Goal: Task Accomplishment & Management: Use online tool/utility

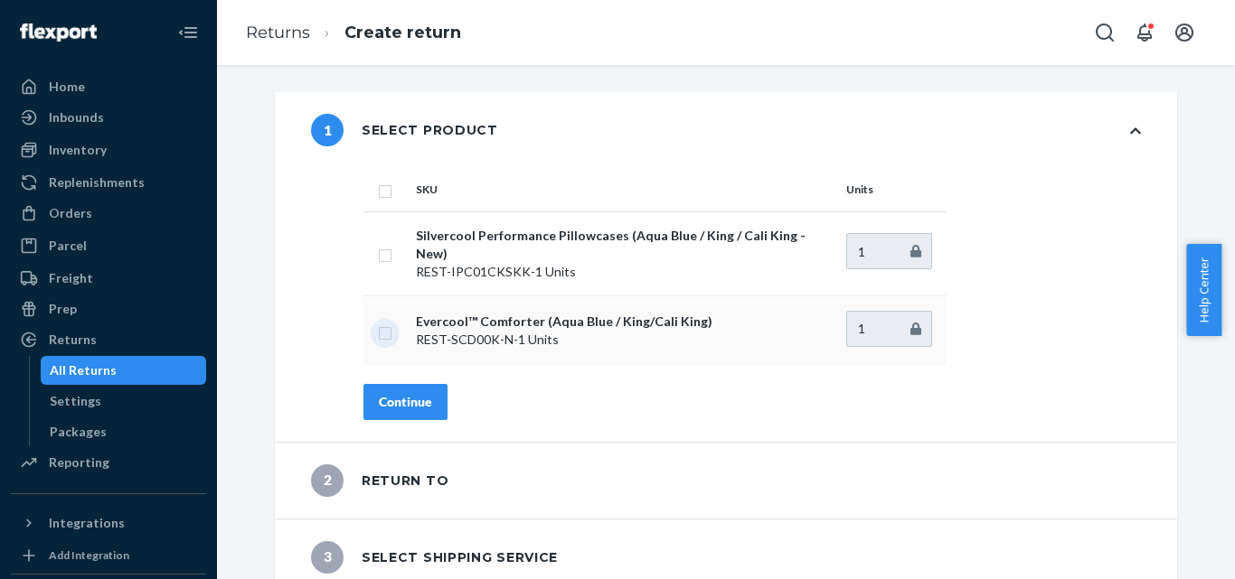
click at [383, 326] on input "checkbox" at bounding box center [385, 331] width 14 height 19
checkbox input "true"
click at [399, 393] on div "Continue" at bounding box center [405, 402] width 53 height 18
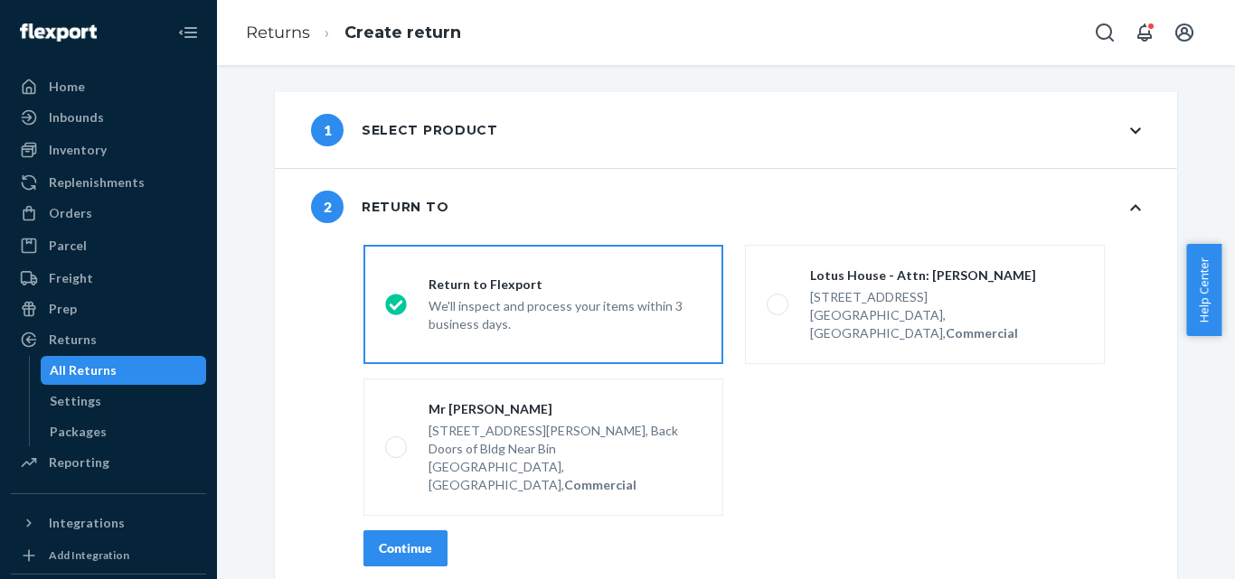
click at [402, 531] on button "Continue" at bounding box center [405, 549] width 84 height 36
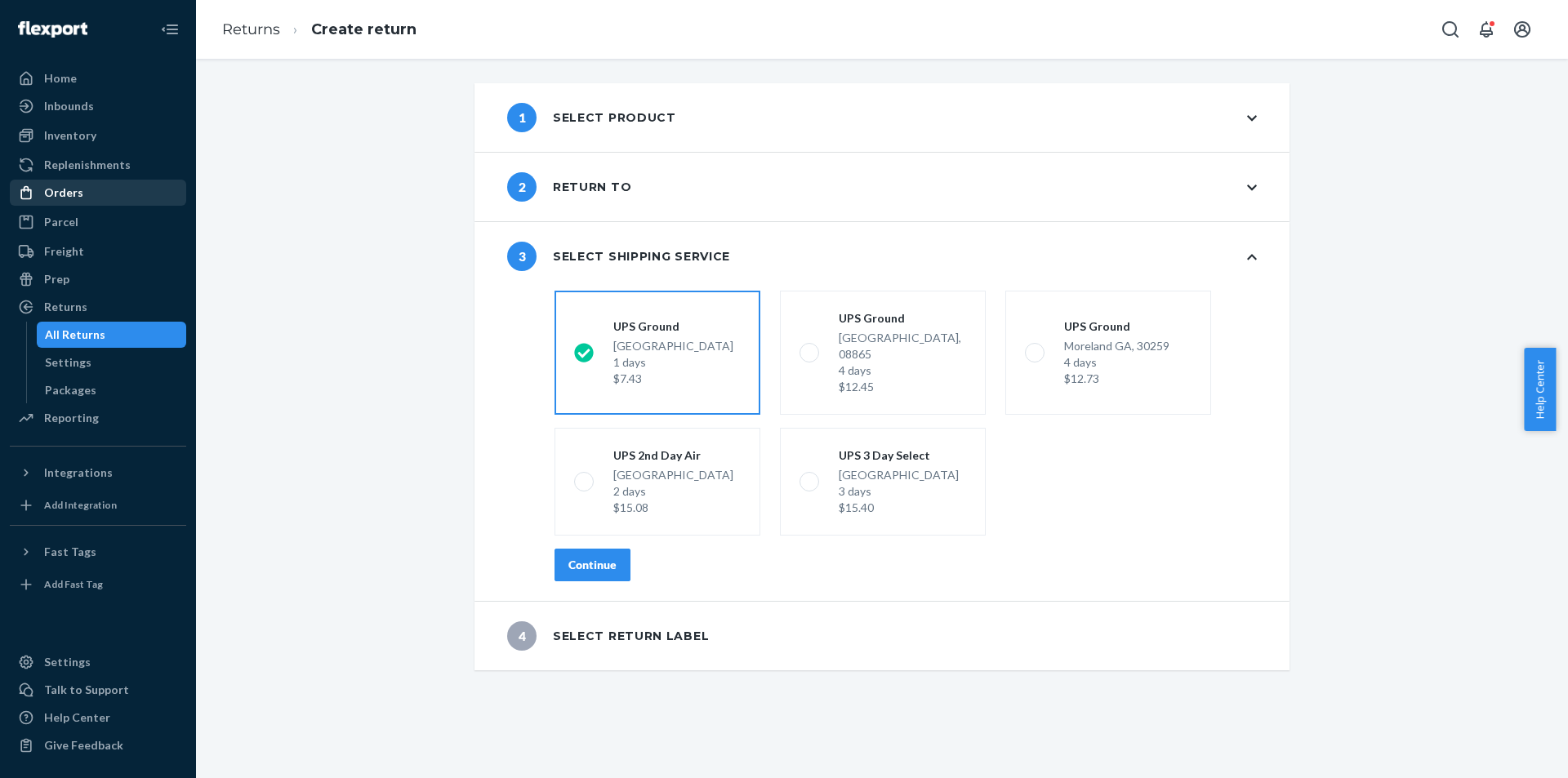
click at [114, 190] on div "Orders" at bounding box center [99, 192] width 174 height 23
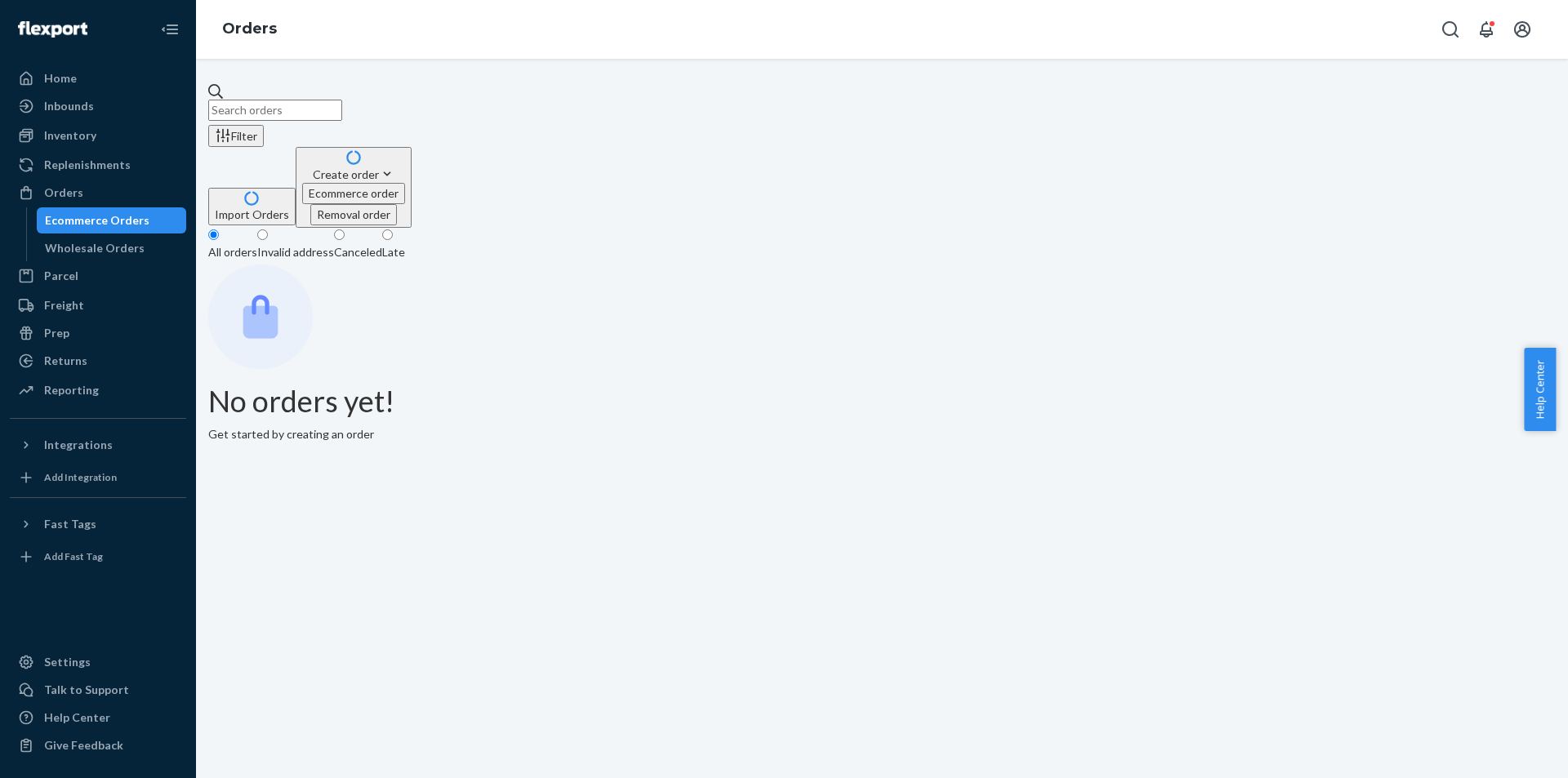
click at [343, 100] on input "text" at bounding box center [275, 109] width 134 height 21
paste input "US25353987"
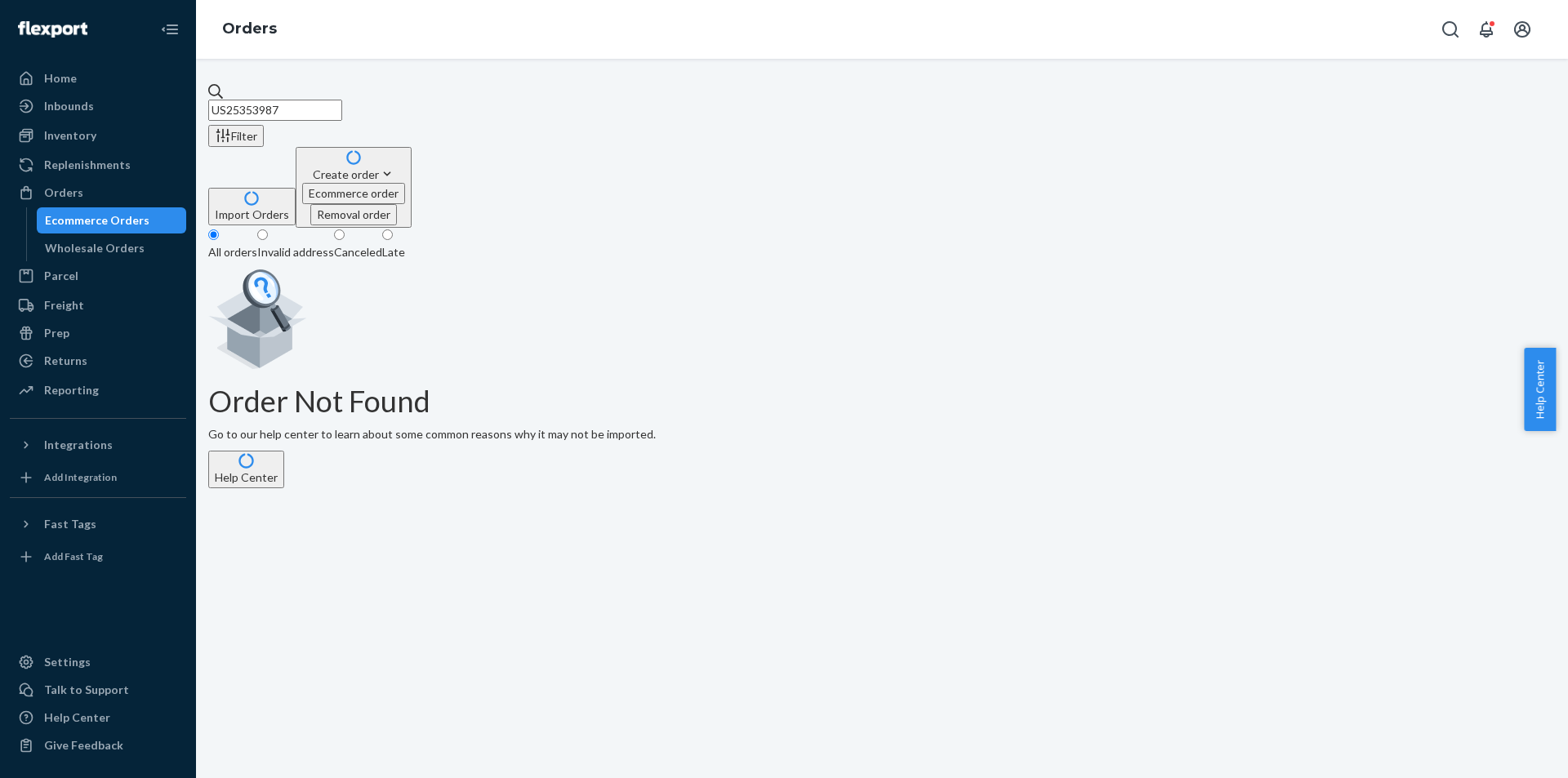
type input "US25353987"
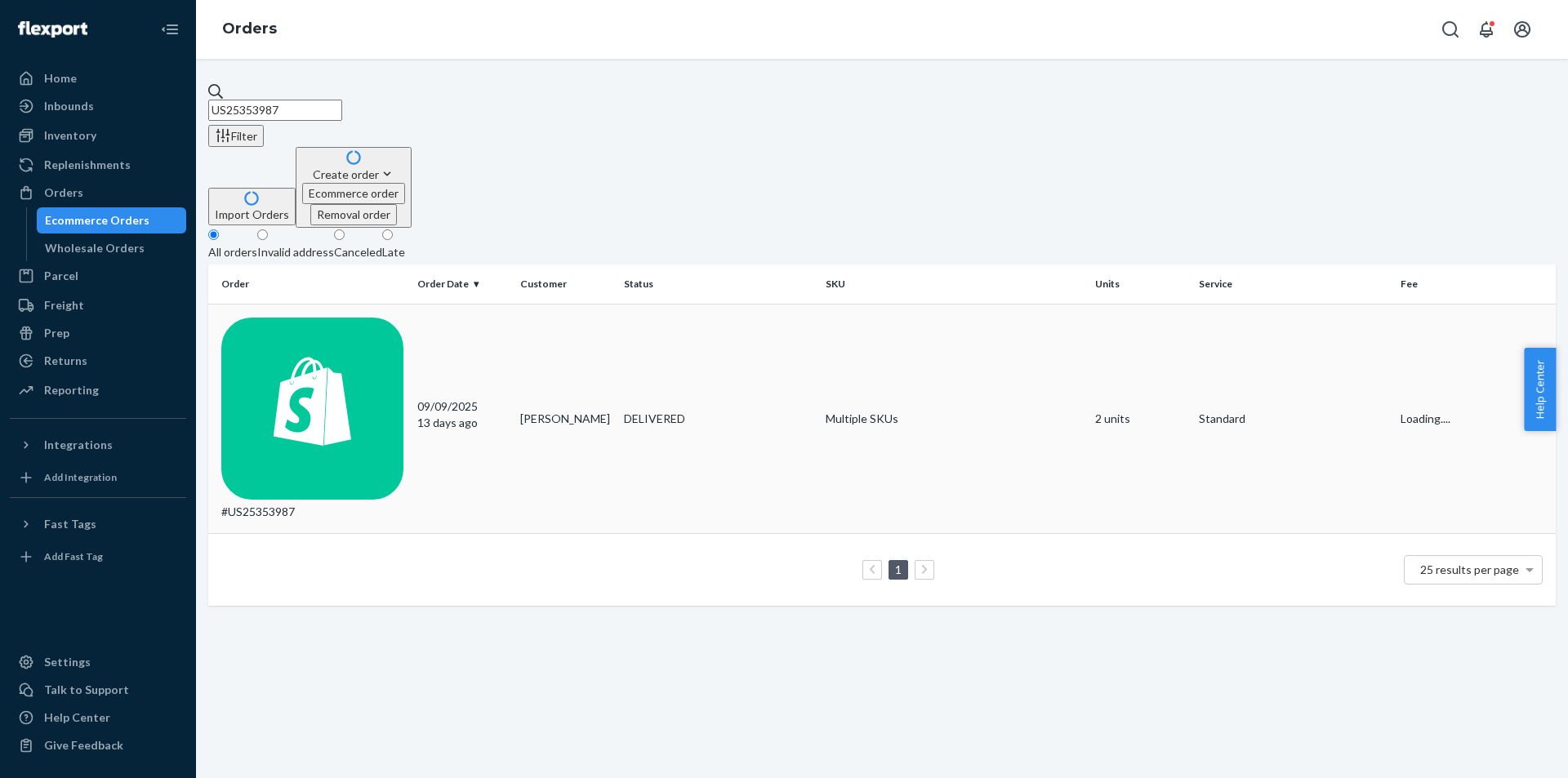
click at [360, 304] on td "#US25353987" at bounding box center [309, 418] width 202 height 230
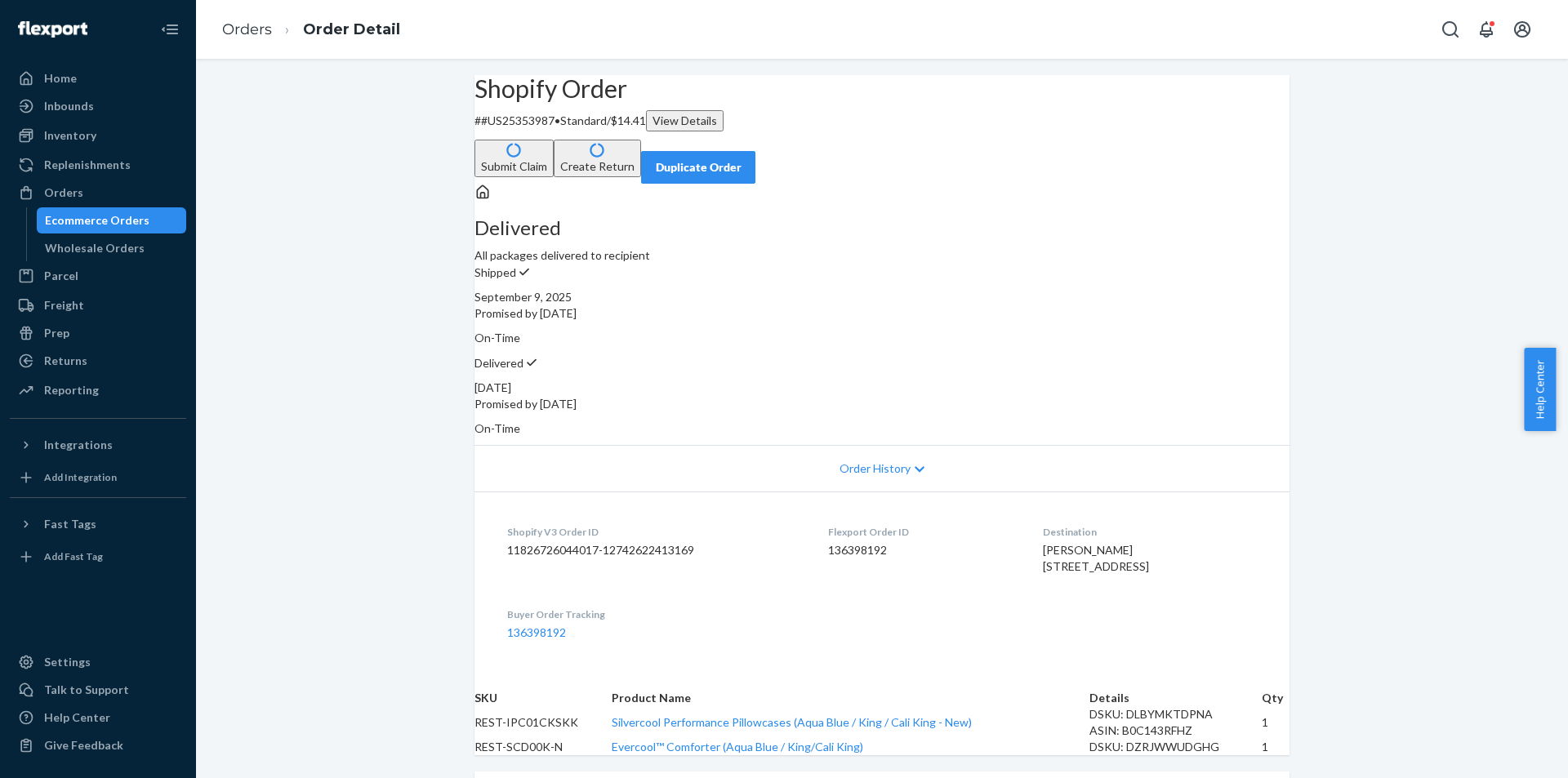
click at [642, 140] on button "Create Return" at bounding box center [597, 159] width 88 height 38
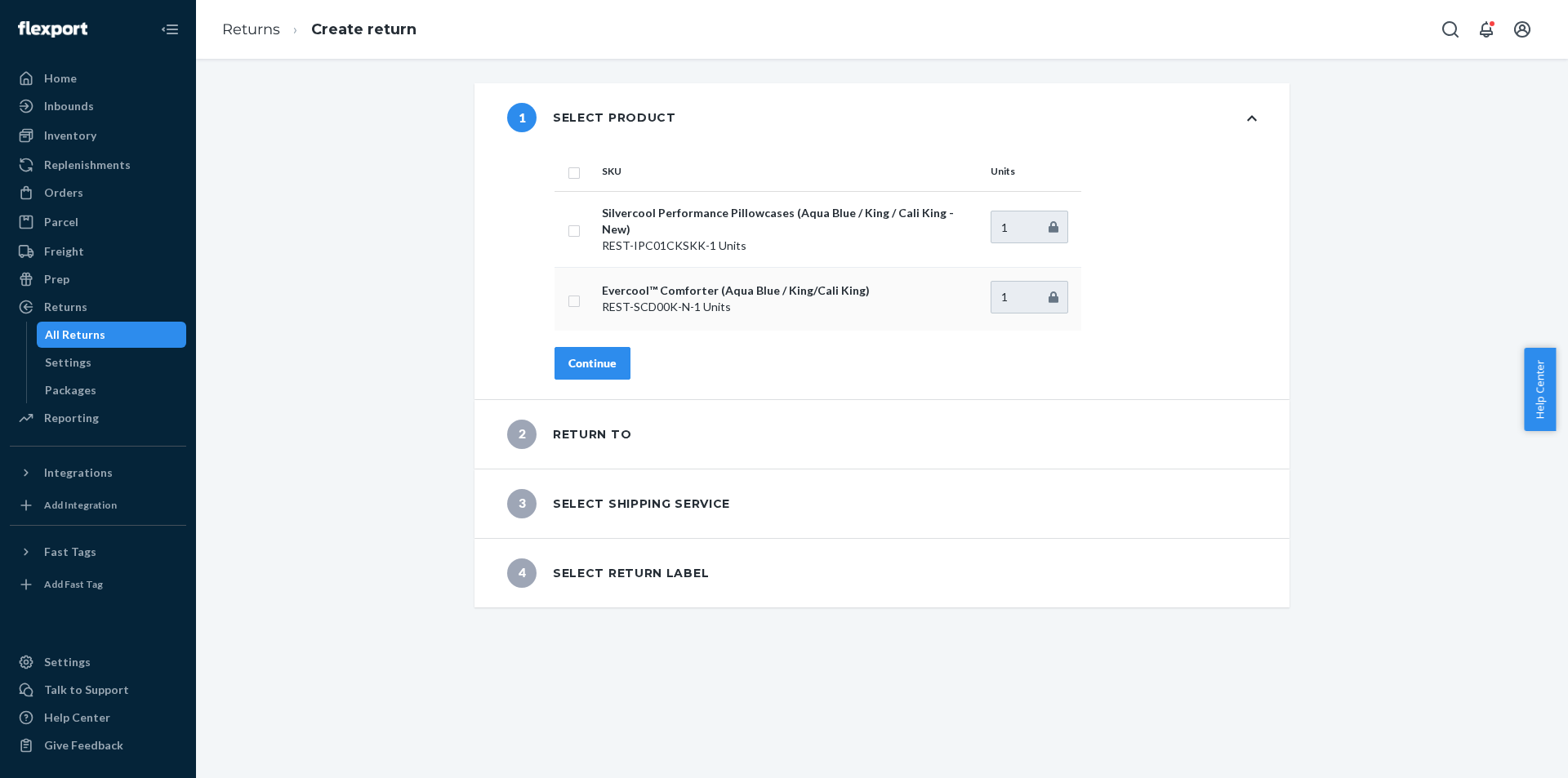
click at [568, 291] on input "checkbox" at bounding box center [574, 299] width 13 height 17
checkbox input "true"
click at [582, 358] on div "Continue" at bounding box center [592, 363] width 48 height 16
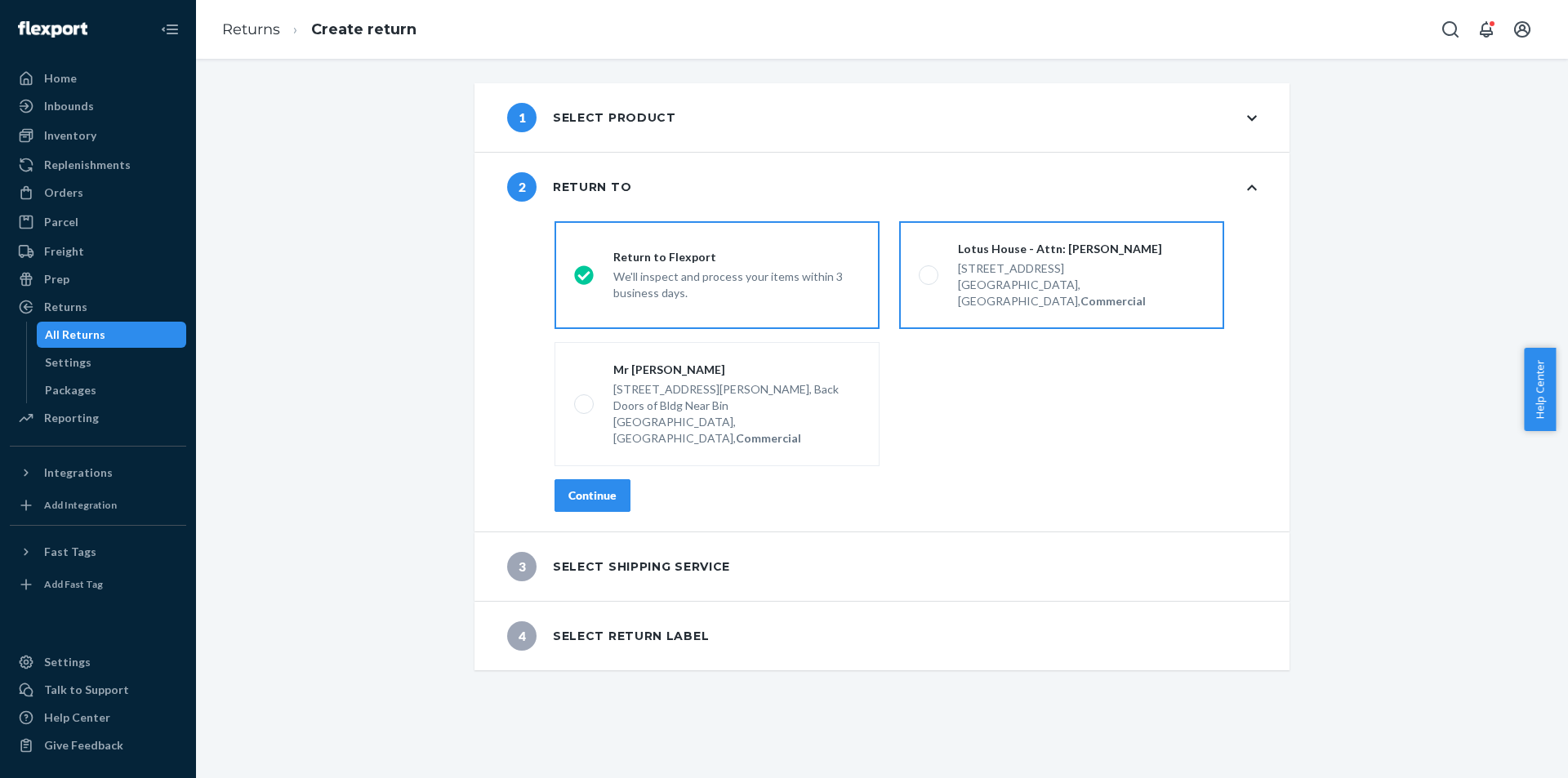
click at [949, 288] on div "Lotus House - Attn: [PERSON_NAME] [STREET_ADDRESS], Commercial" at bounding box center [1072, 276] width 267 height 69
click at [930, 281] on input "Lotus House - Attn: [PERSON_NAME] [STREET_ADDRESS], Commercial" at bounding box center [925, 276] width 11 height 11
radio input "true"
click at [608, 488] on div "Continue" at bounding box center [592, 496] width 48 height 16
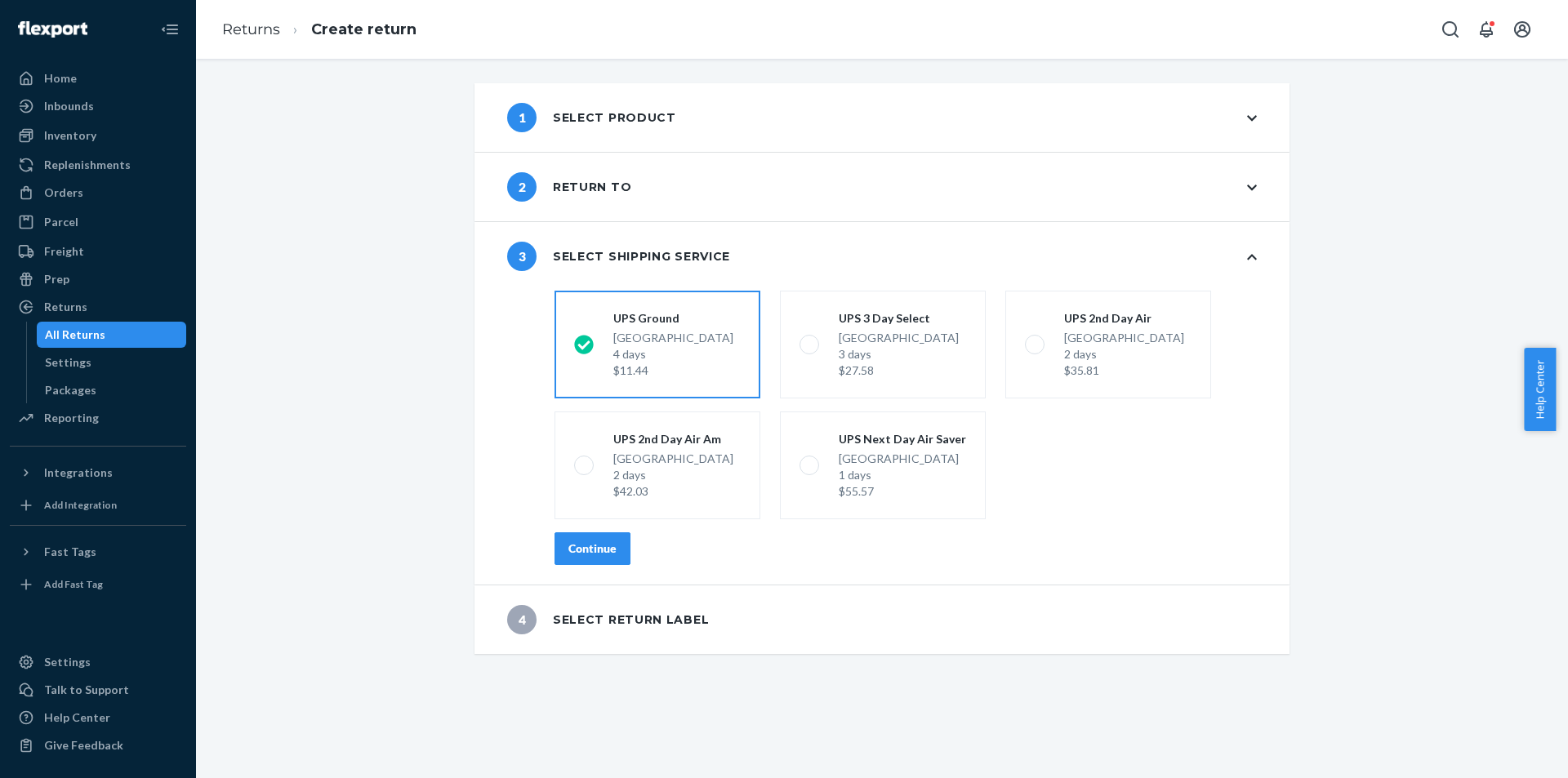
click at [584, 522] on div "Continue" at bounding box center [592, 548] width 48 height 16
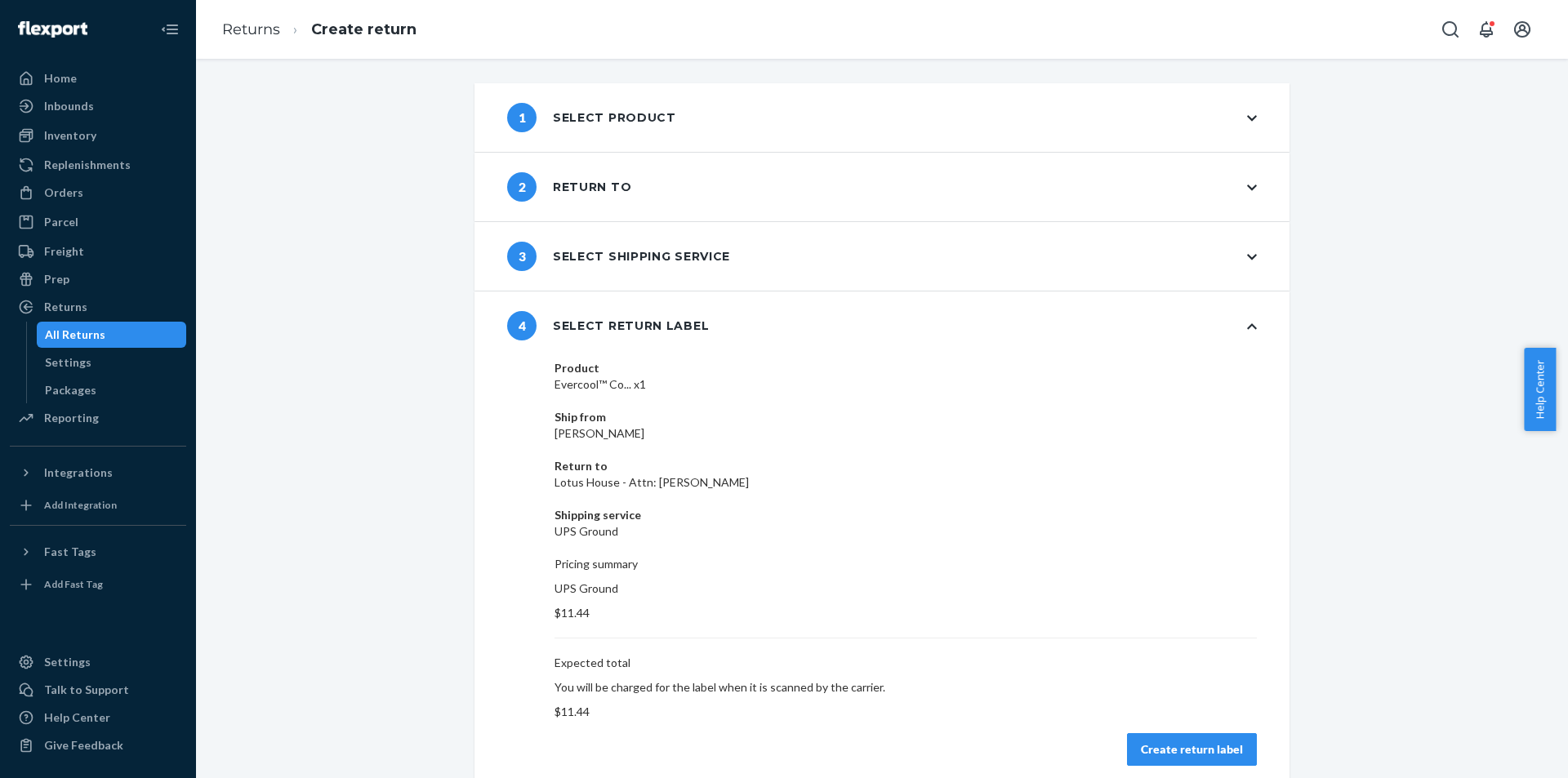
click at [1103, 522] on div "Create return label" at bounding box center [1192, 750] width 102 height 16
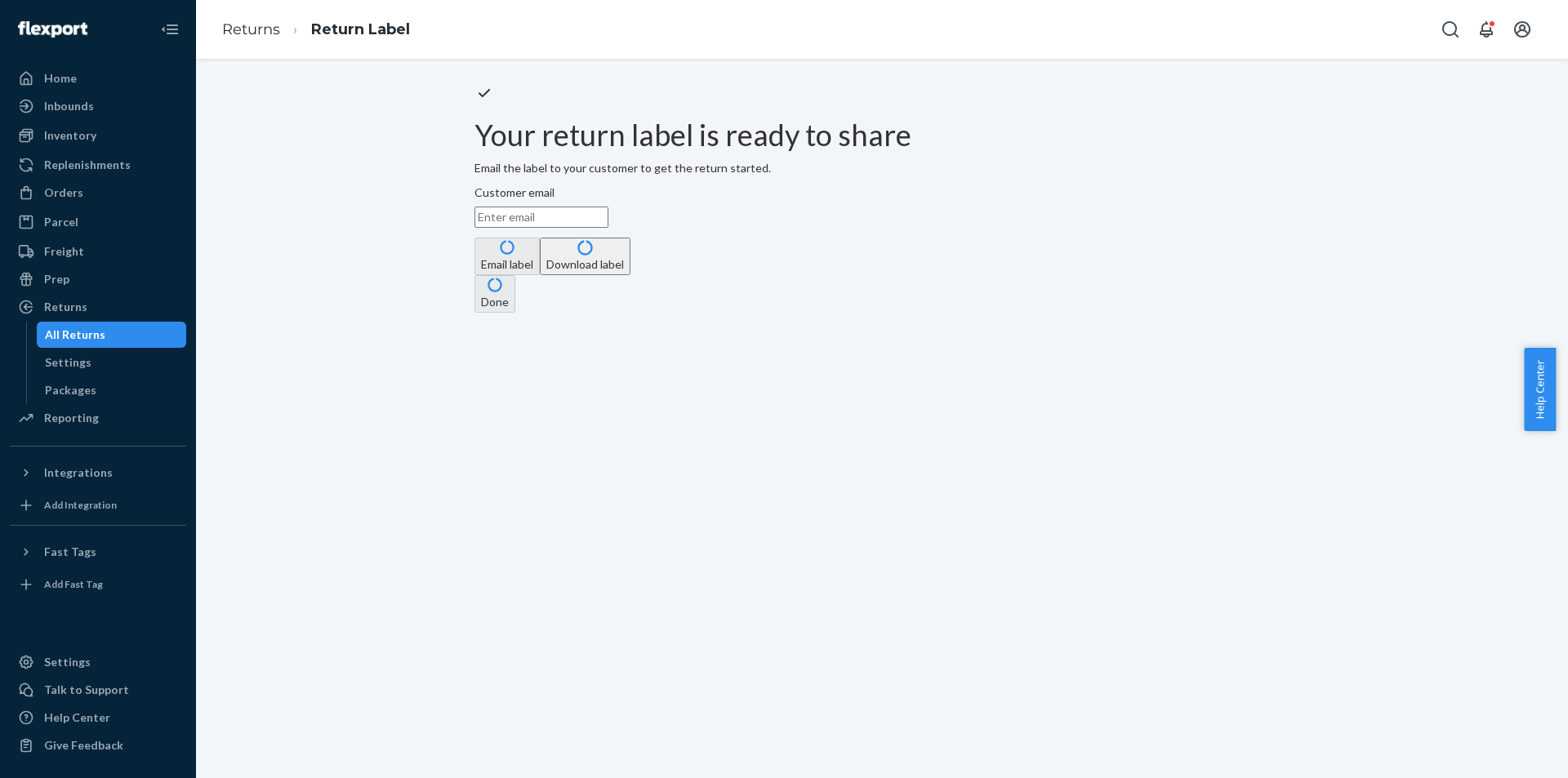
click at [631, 276] on button "Download label" at bounding box center [585, 257] width 90 height 38
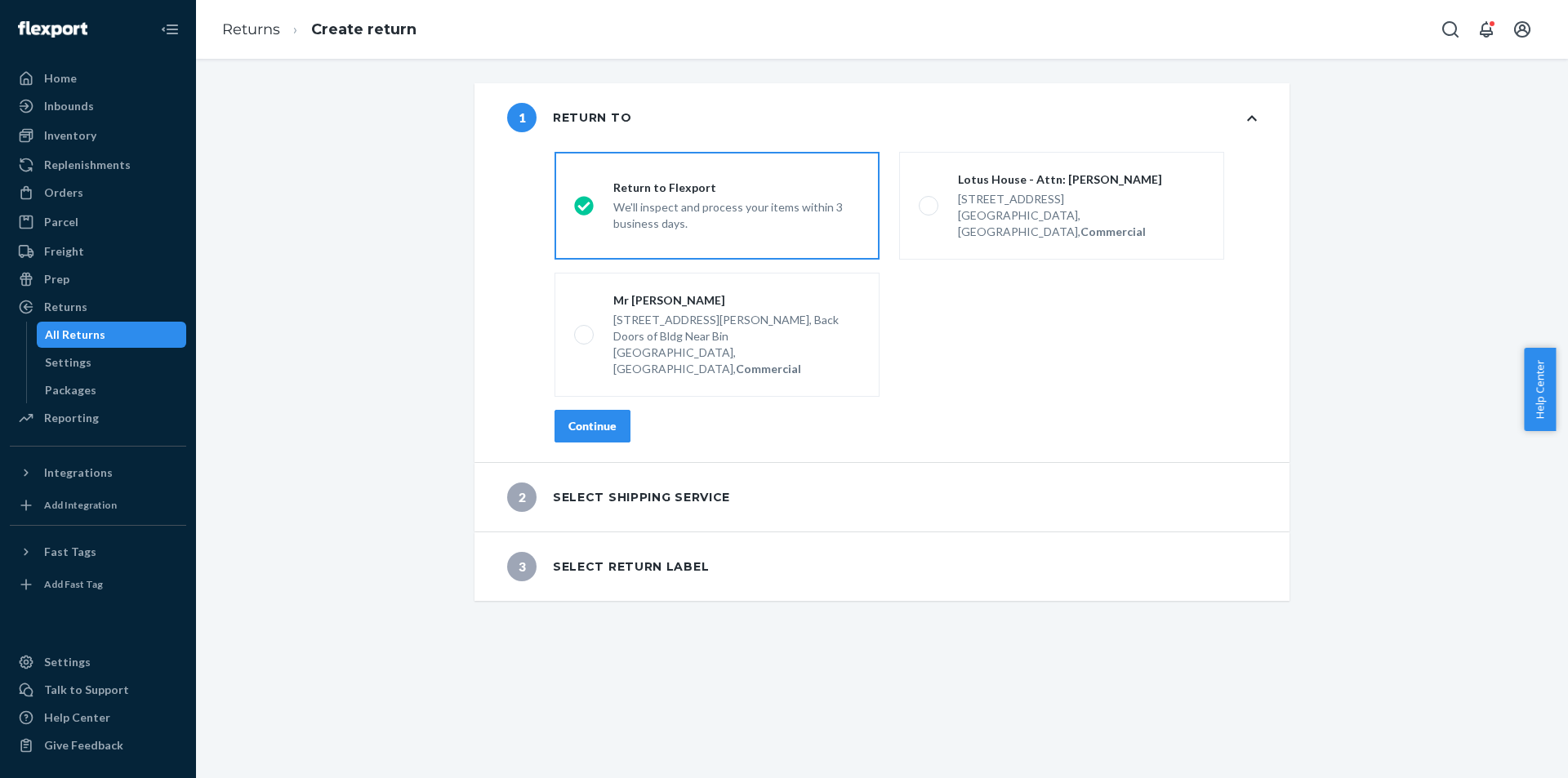
drag, startPoint x: 1066, startPoint y: 198, endPoint x: 856, endPoint y: 256, distance: 217.9
click at [1066, 198] on div "[STREET_ADDRESS]" at bounding box center [1081, 199] width 247 height 16
click at [930, 201] on input "Lotus House - Attn: [PERSON_NAME] [STREET_ADDRESS], Commercial" at bounding box center [925, 206] width 11 height 11
radio input "true"
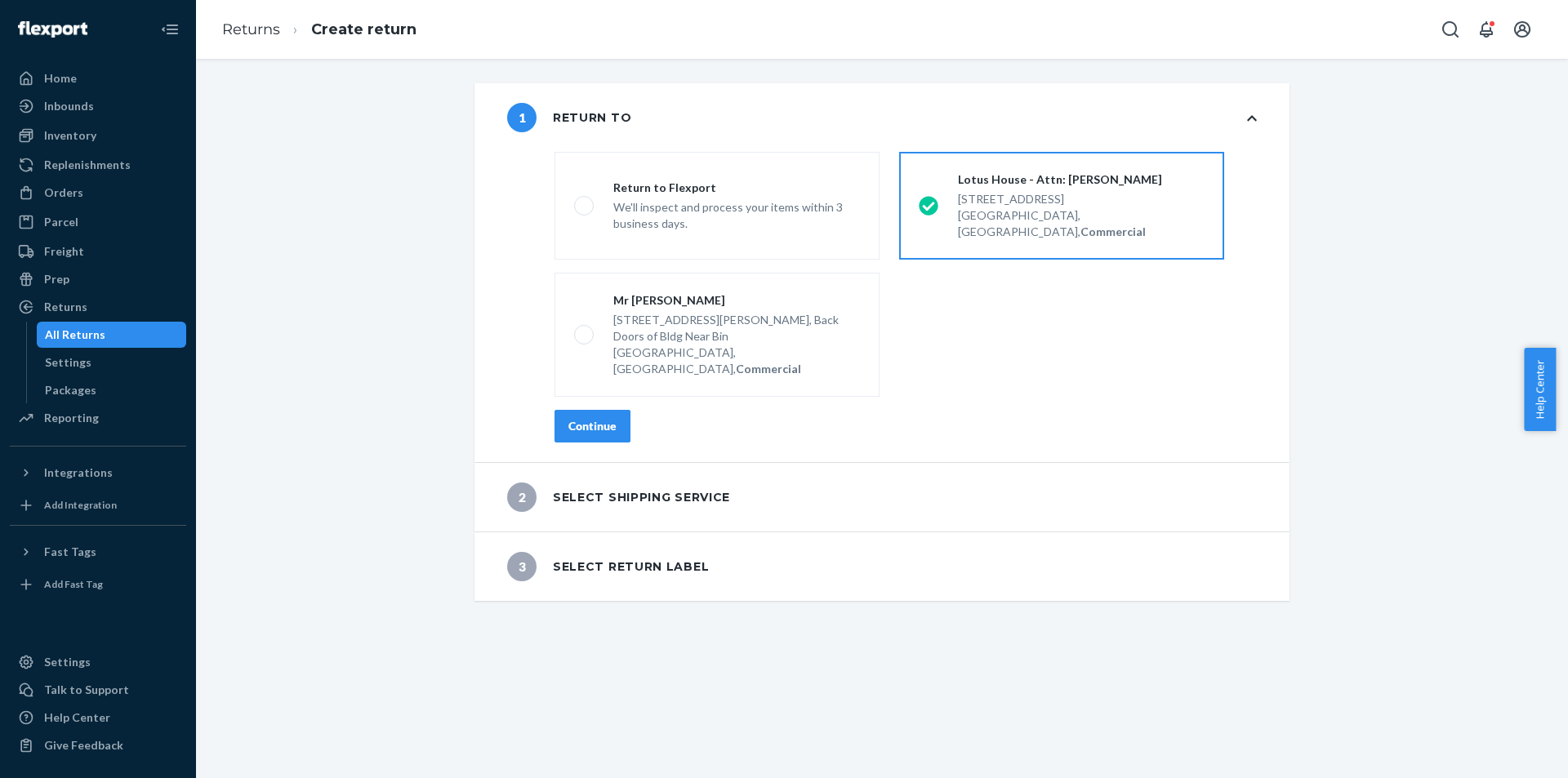
click at [574, 410] on button "Continue" at bounding box center [593, 426] width 76 height 33
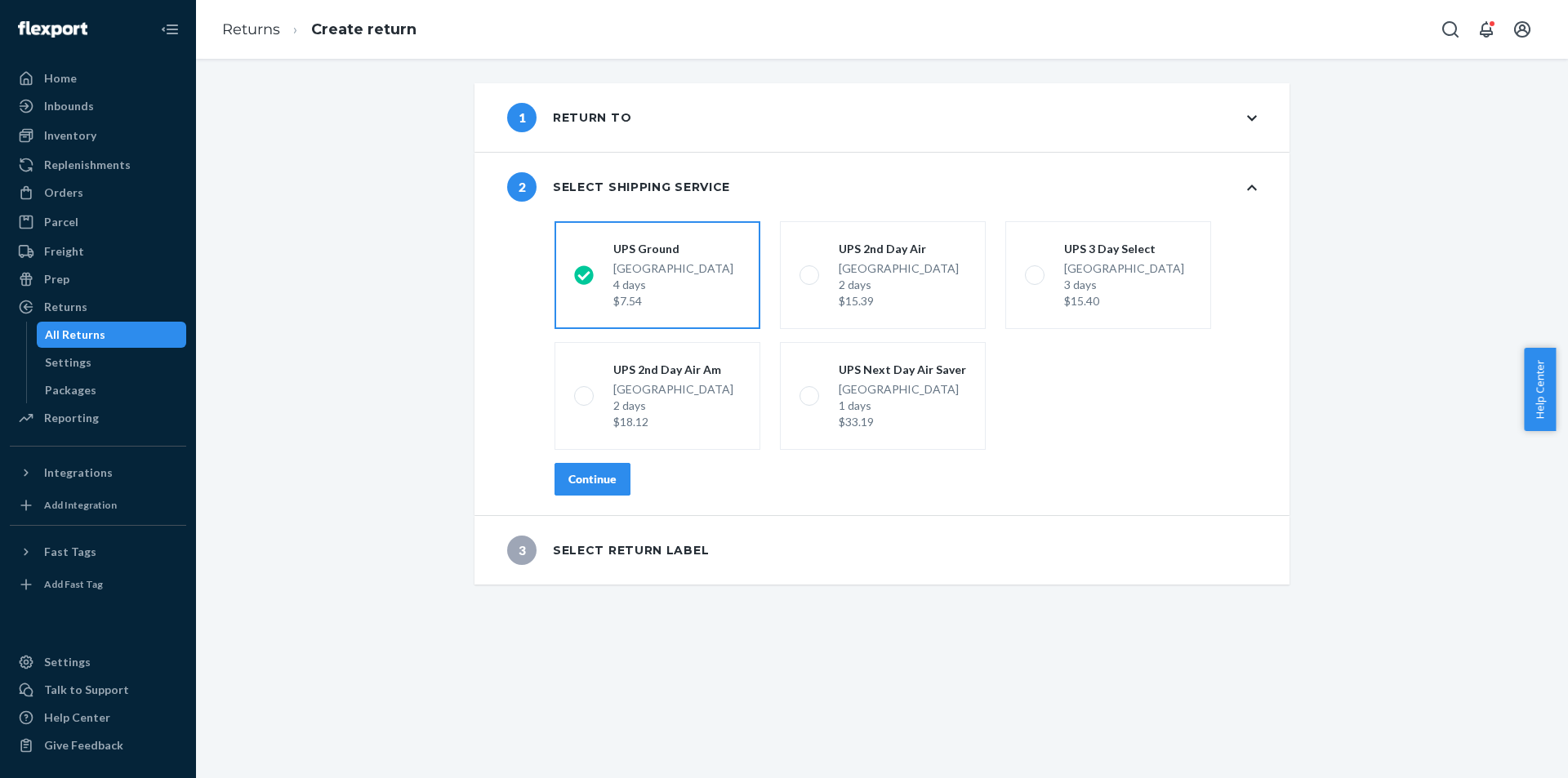
click at [599, 488] on button "Continue" at bounding box center [593, 479] width 76 height 33
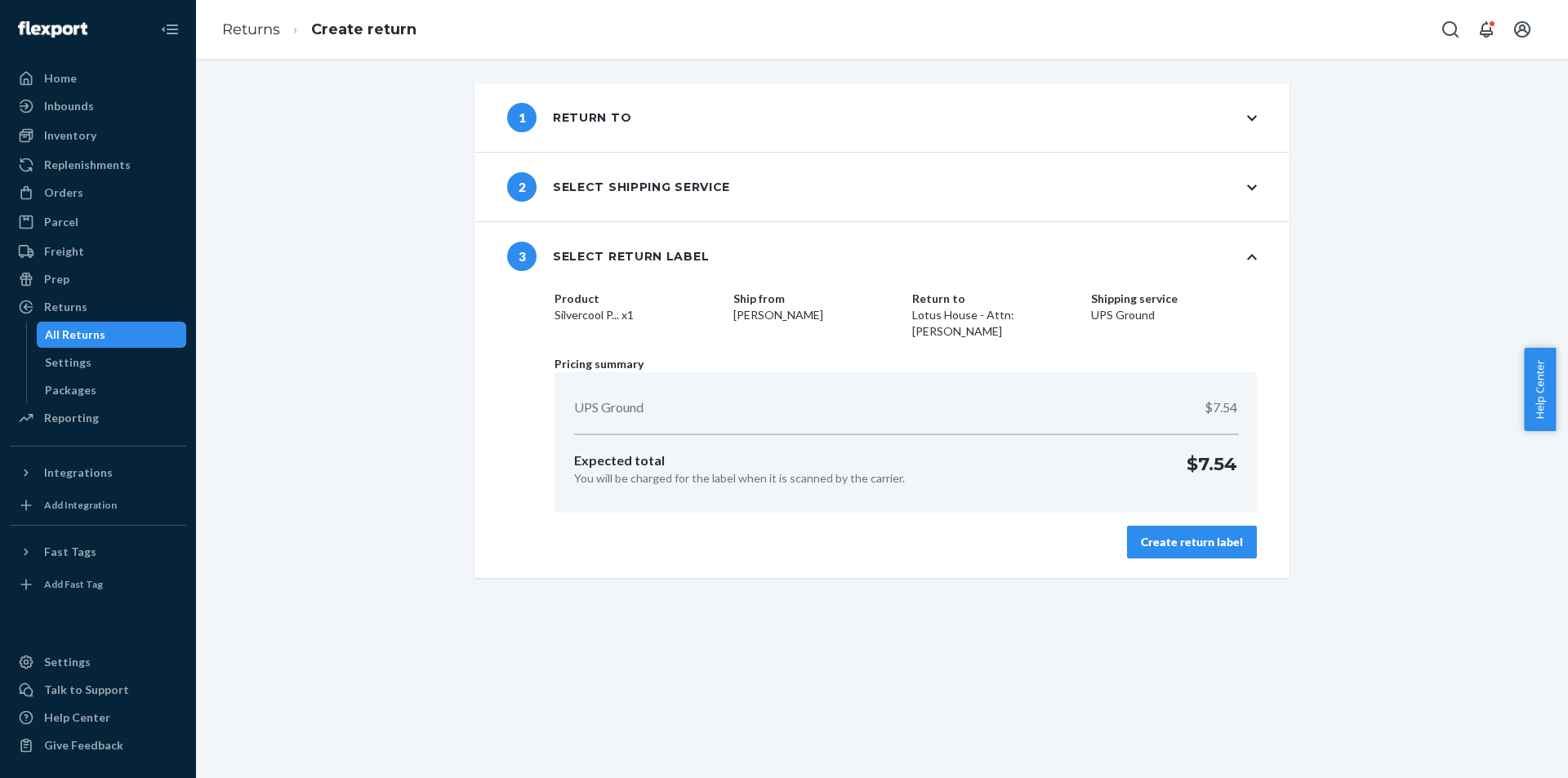
click at [1177, 549] on div "Create return label" at bounding box center [1192, 542] width 102 height 16
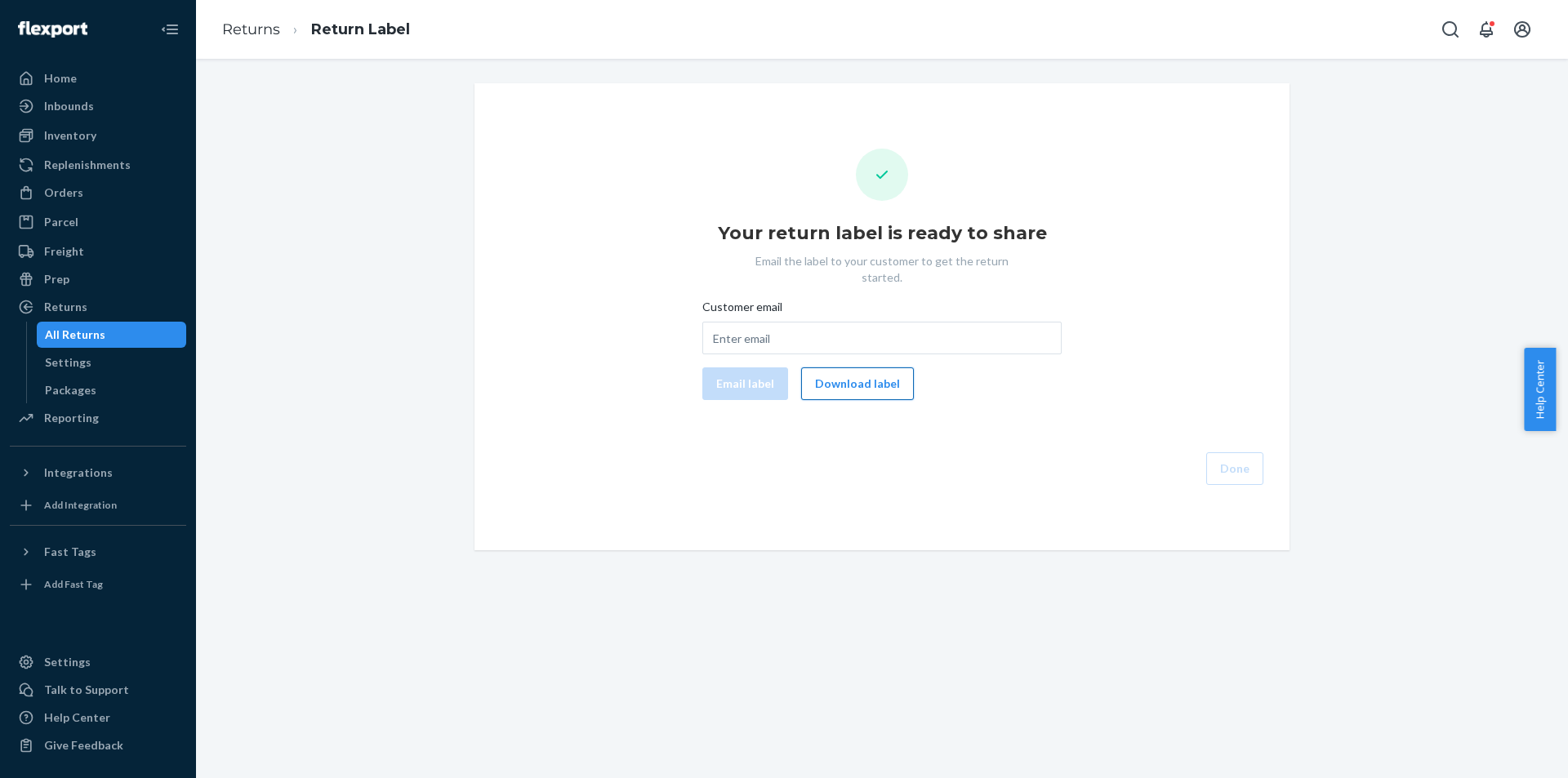
click at [857, 368] on button "Download label" at bounding box center [858, 384] width 113 height 33
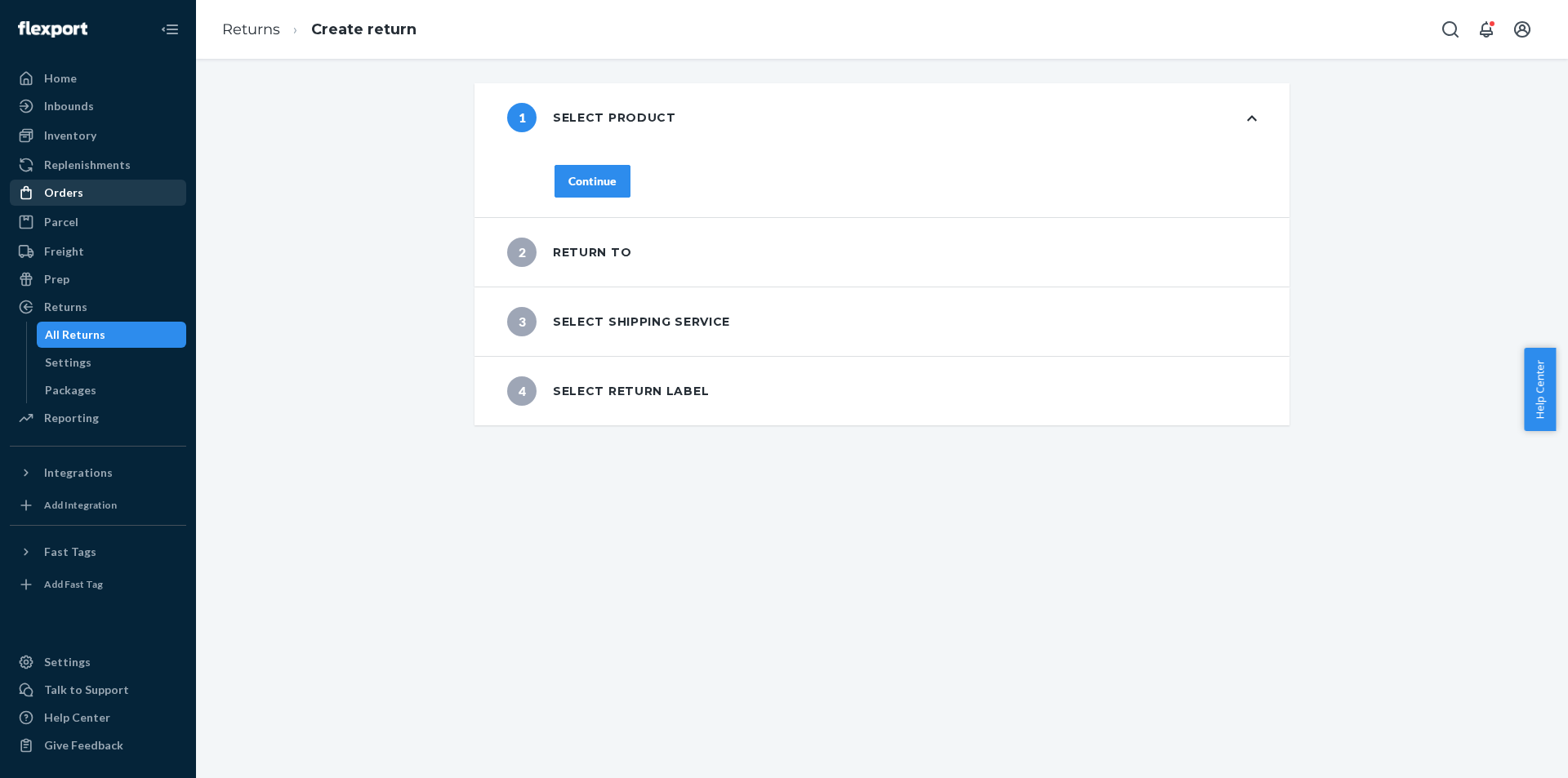
click at [101, 199] on div "Orders" at bounding box center [99, 192] width 174 height 23
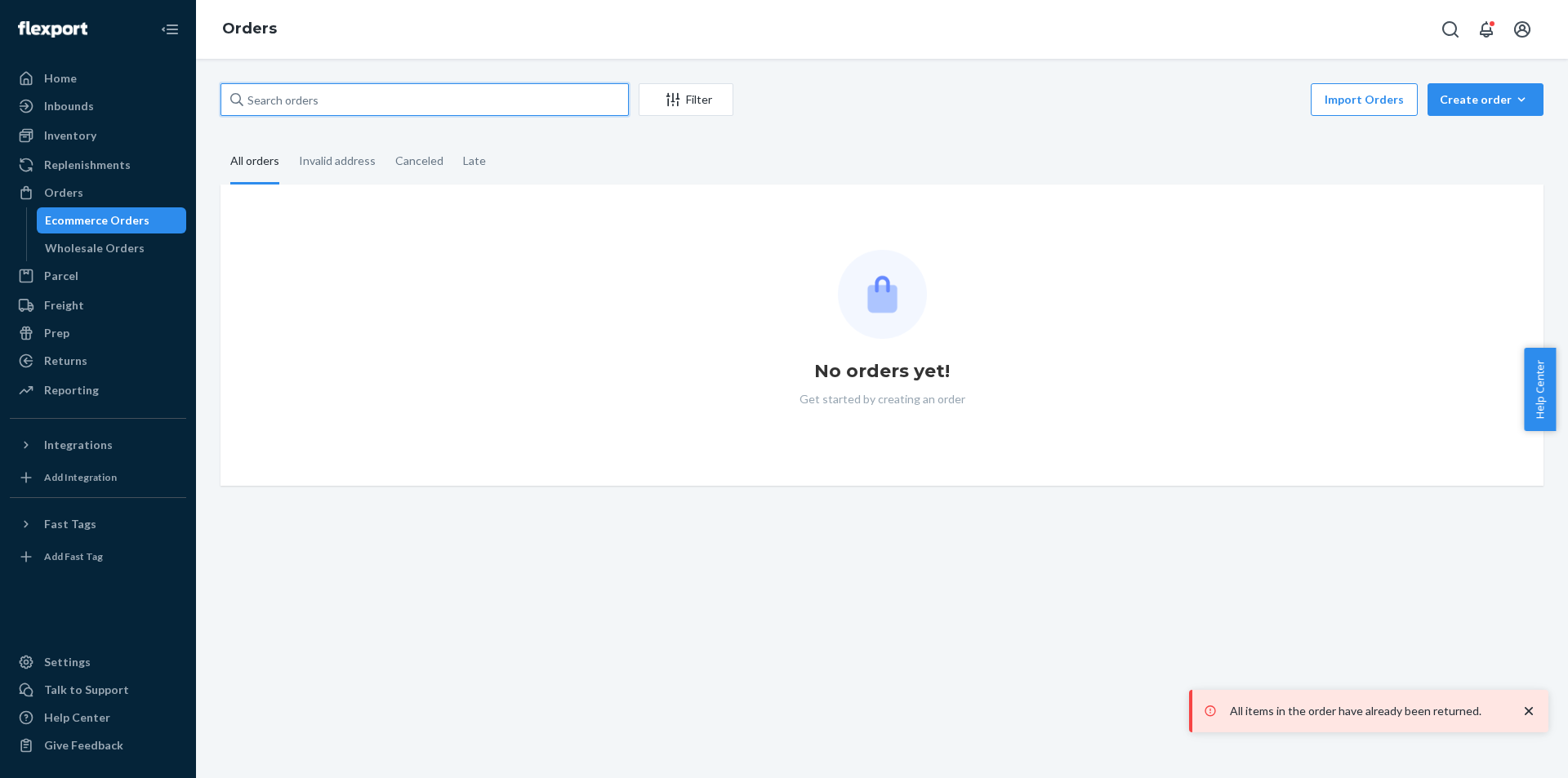
click at [535, 106] on input "text" at bounding box center [425, 99] width 408 height 33
paste input "#US25351109"
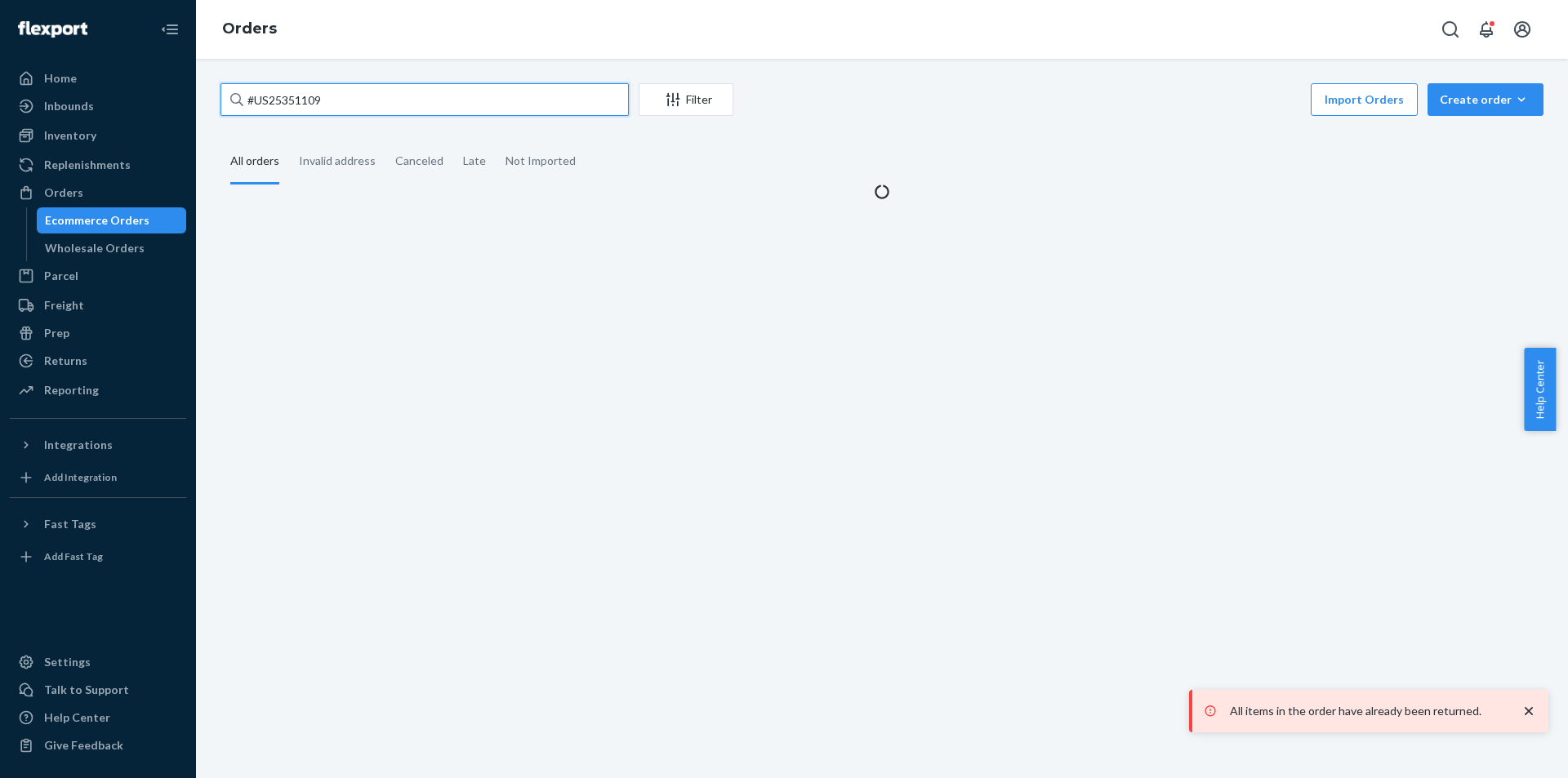
type input "#US25351109"
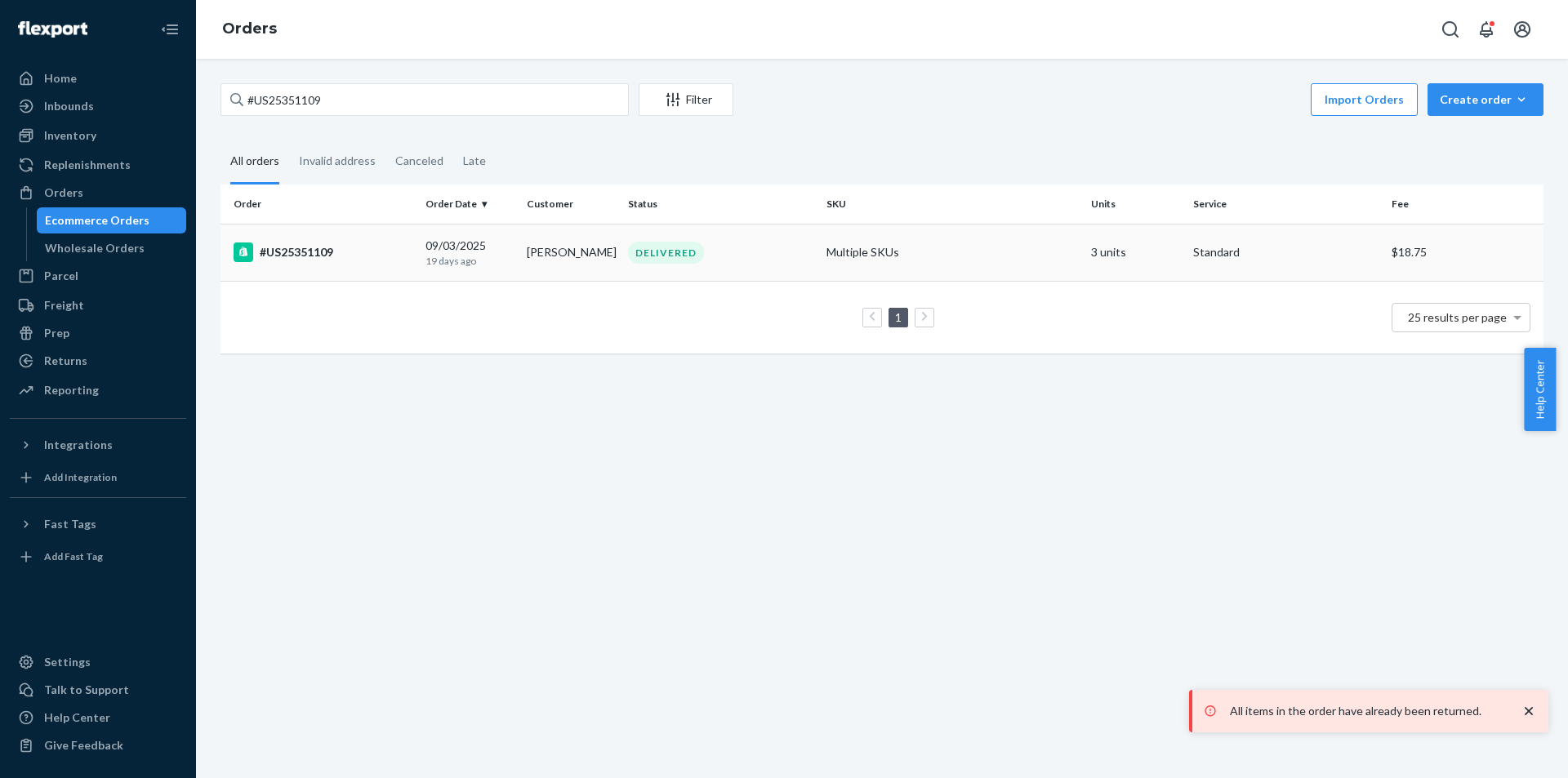
click at [344, 248] on div "#US25351109" at bounding box center [323, 252] width 179 height 20
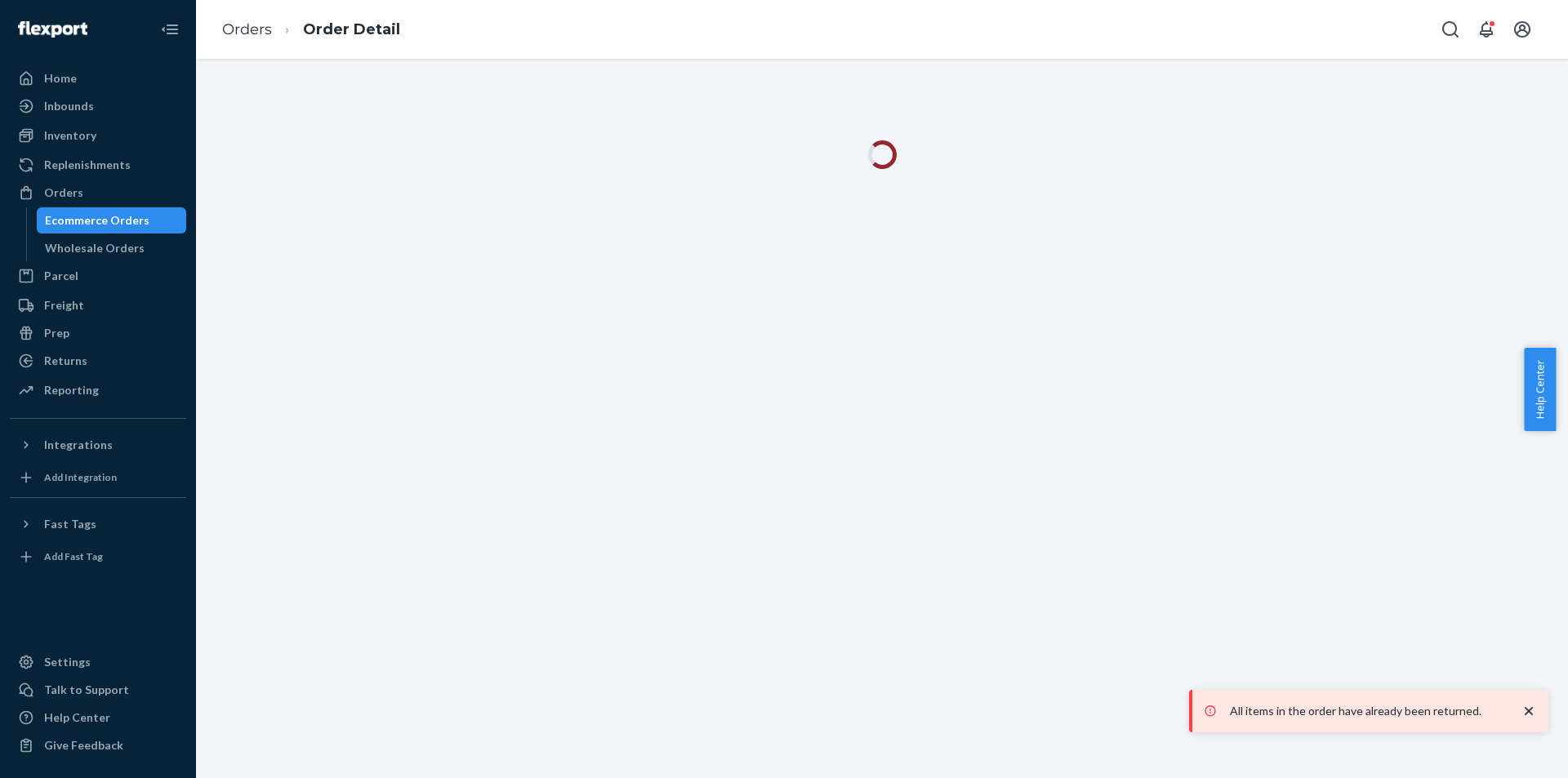
click at [1536, 712] on icon "close toast" at bounding box center [1529, 711] width 16 height 16
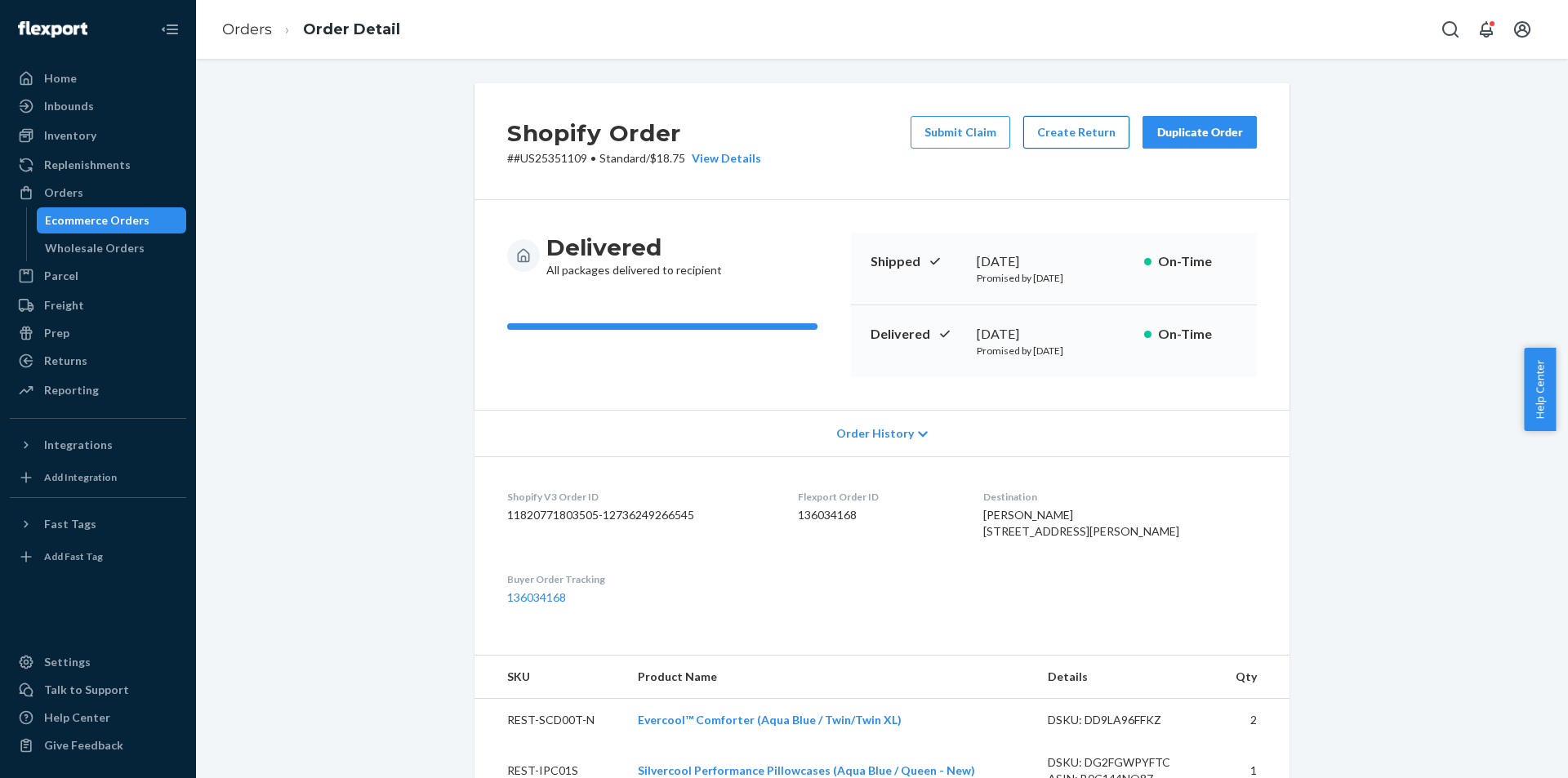
click at [1051, 122] on button "Create Return" at bounding box center [1076, 132] width 106 height 33
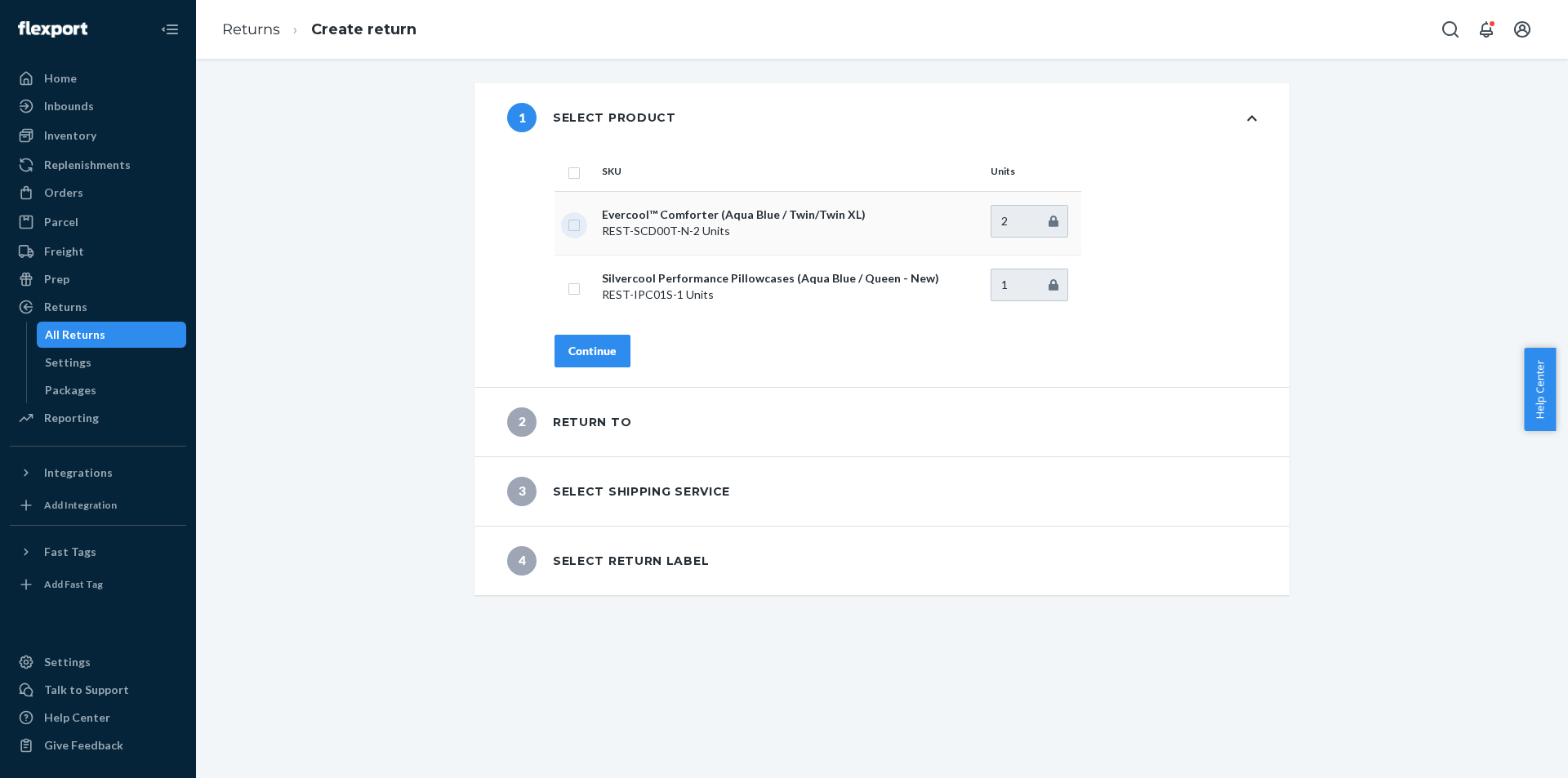
click at [568, 225] on input "checkbox" at bounding box center [574, 223] width 13 height 17
checkbox input "true"
type input "1"
click at [1049, 225] on input "1" at bounding box center [1029, 221] width 78 height 33
click at [568, 351] on div "Continue" at bounding box center [592, 352] width 48 height 16
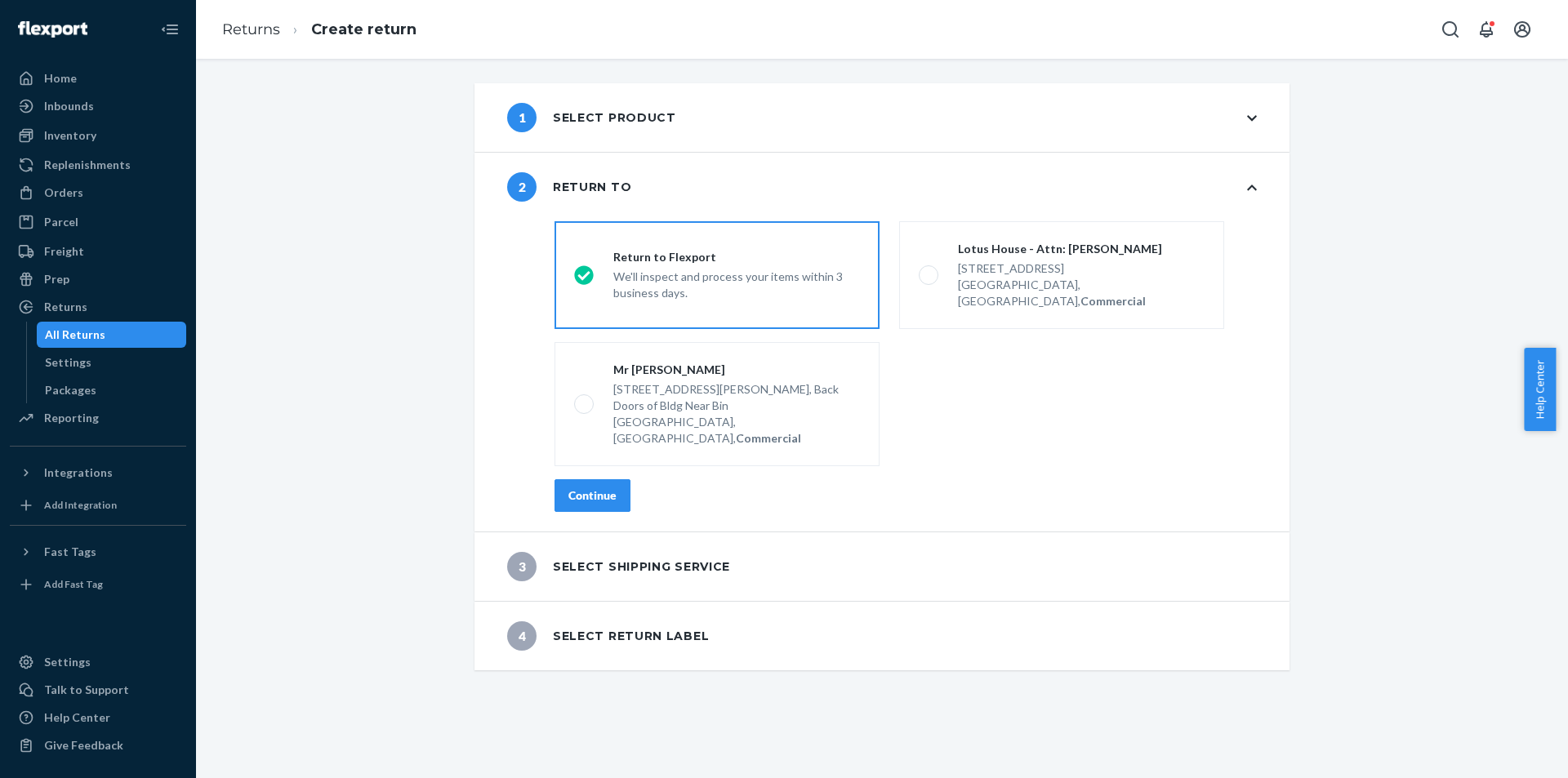
click at [595, 488] on div "Continue" at bounding box center [592, 496] width 48 height 16
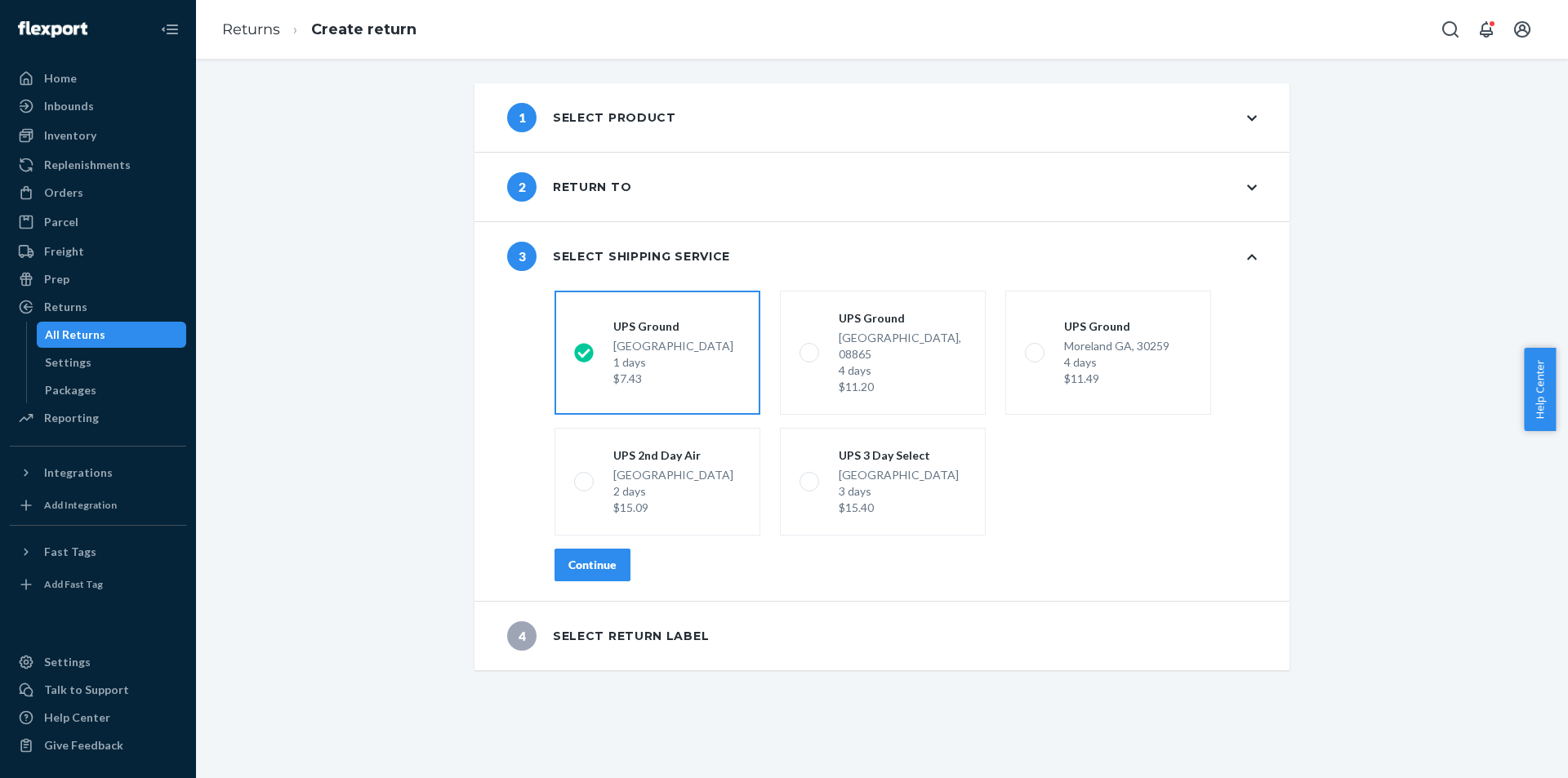
click at [560, 548] on button "Continue" at bounding box center [593, 565] width 76 height 33
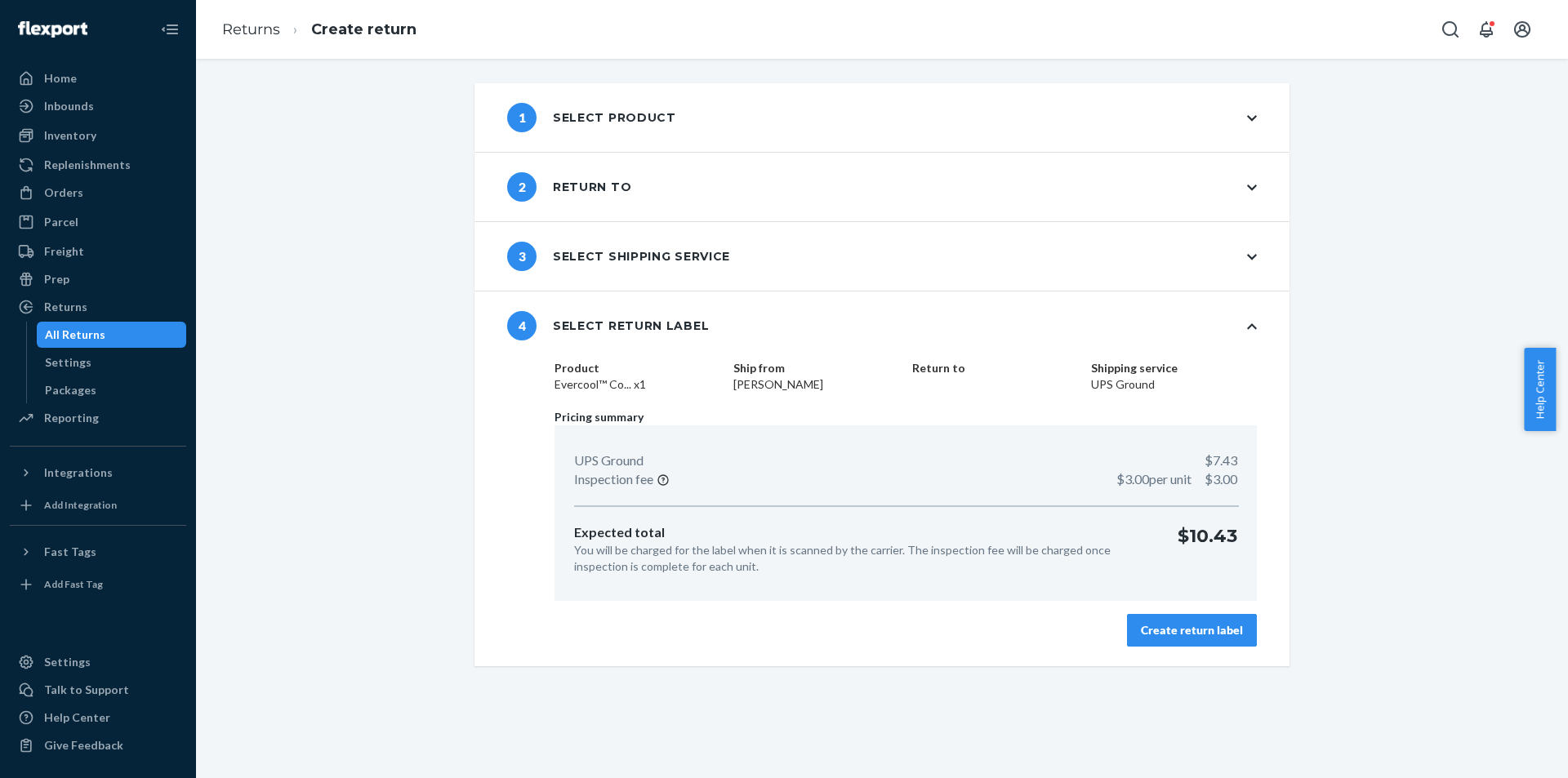
click at [1157, 632] on div "Create return label" at bounding box center [1192, 631] width 102 height 16
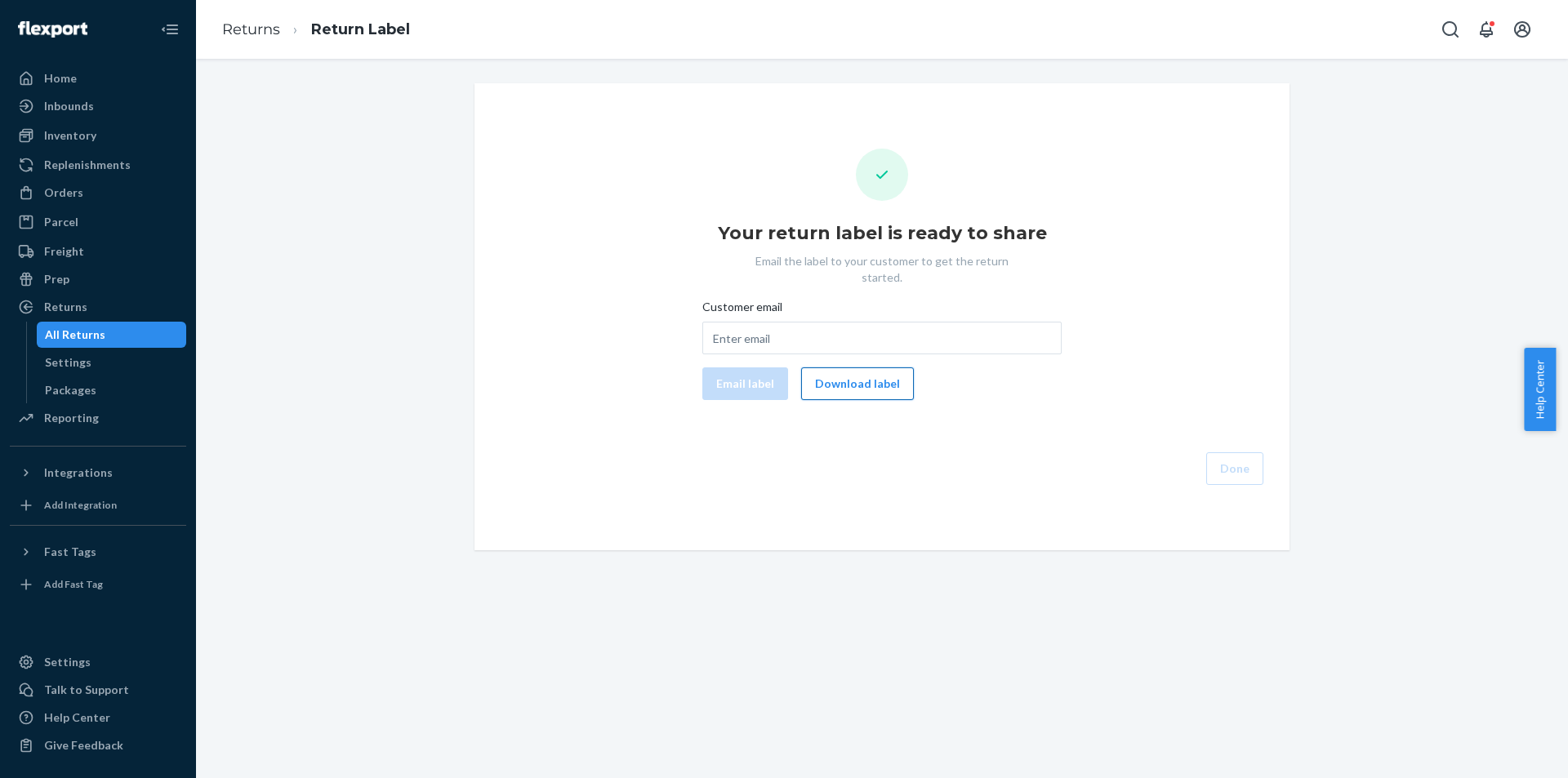
click at [867, 370] on button "Download label" at bounding box center [858, 384] width 113 height 33
